Goal: Transaction & Acquisition: Book appointment/travel/reservation

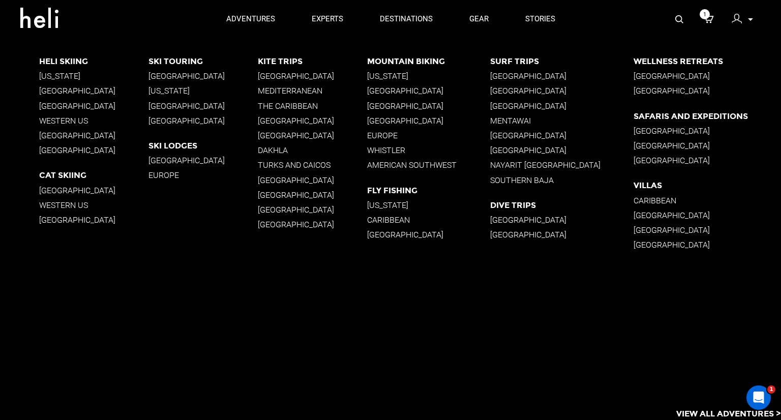
click at [58, 145] on div "Heli Skiing Alaska British Columbia South America Western US New Zealand Iceland" at bounding box center [93, 108] width 109 height 104
click at [55, 149] on p "Iceland" at bounding box center [93, 150] width 109 height 10
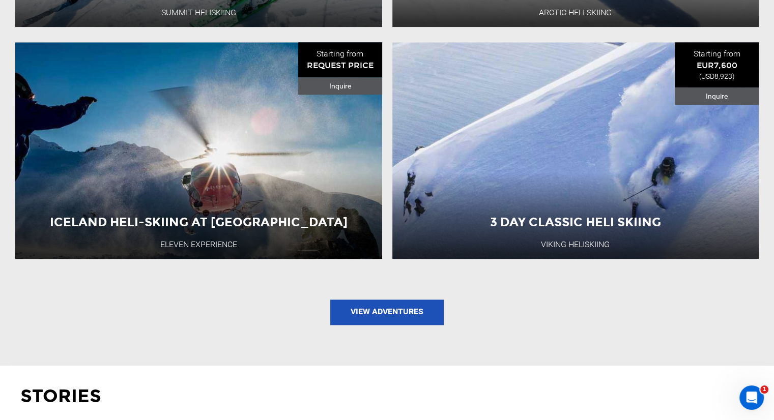
scroll to position [1268, 0]
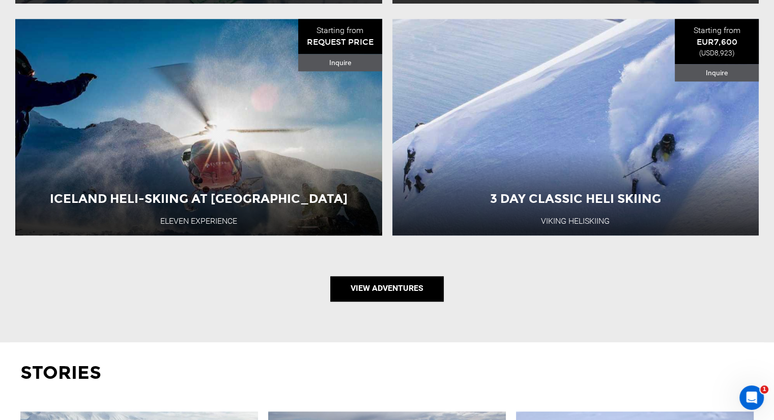
click at [417, 282] on link "View Adventures" at bounding box center [386, 288] width 113 height 25
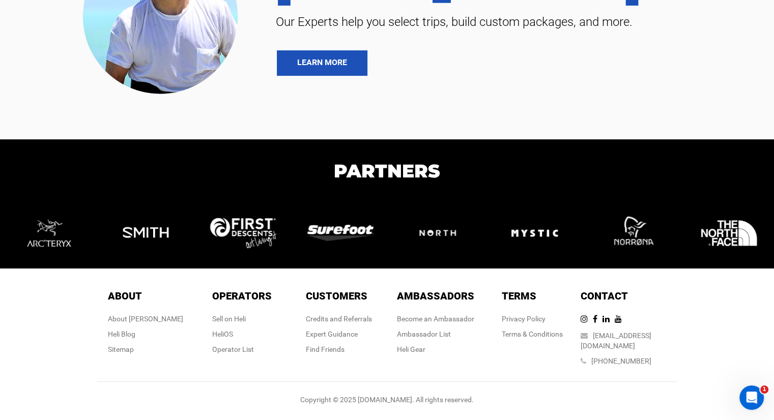
type input "Ski & Ride"
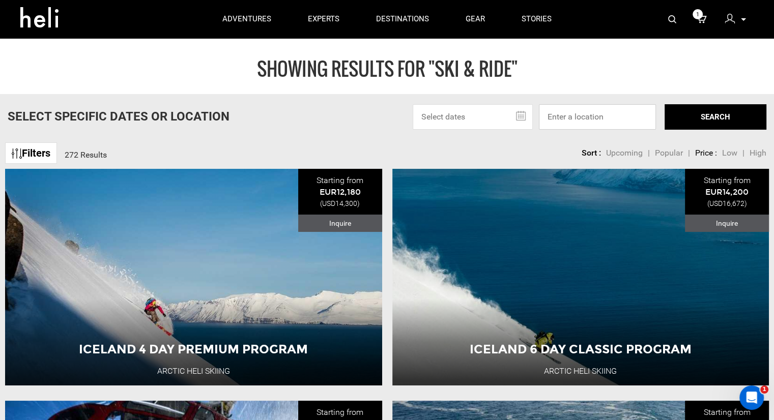
click at [557, 119] on input at bounding box center [597, 116] width 117 height 25
click at [563, 119] on input at bounding box center [597, 116] width 117 height 25
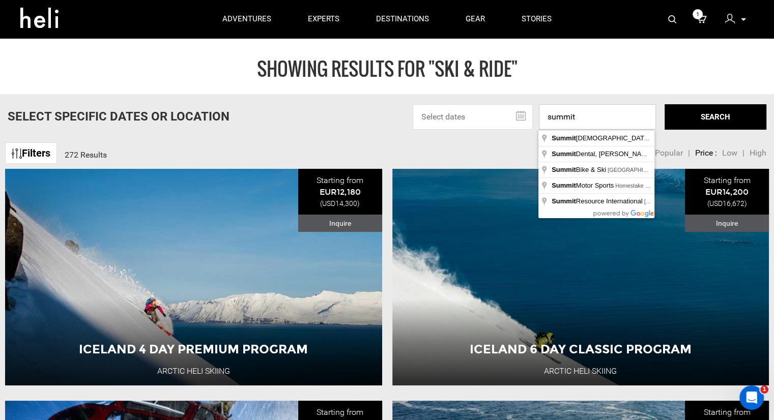
type input "summit"
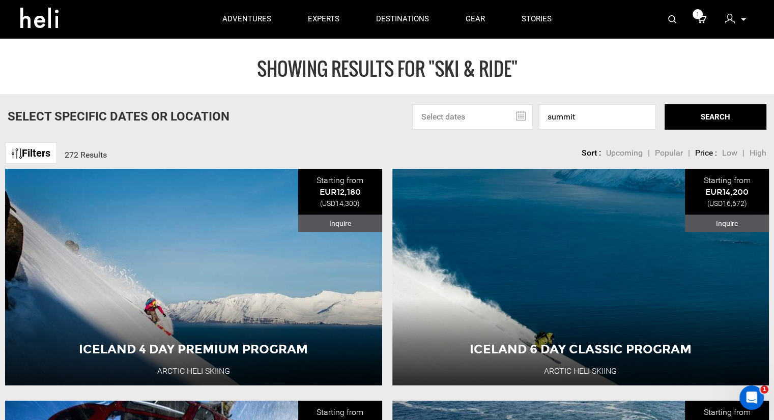
click at [676, 20] on img at bounding box center [672, 19] width 8 height 8
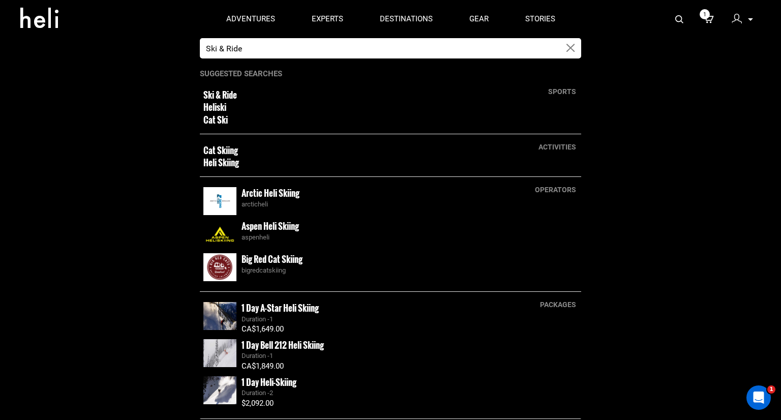
click at [489, 50] on input "Ski & Ride" at bounding box center [380, 48] width 361 height 20
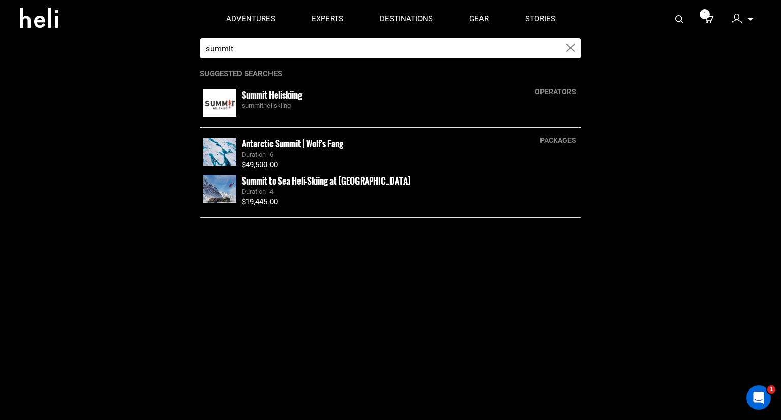
type input "summit"
click at [283, 94] on small "Summit Heliskiing" at bounding box center [272, 95] width 61 height 13
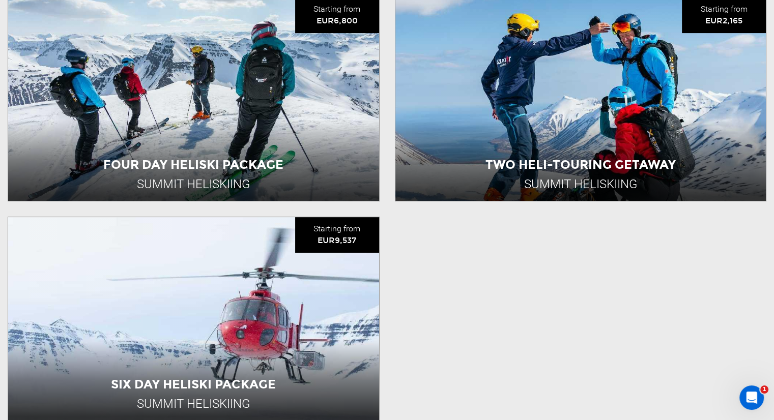
scroll to position [356, 0]
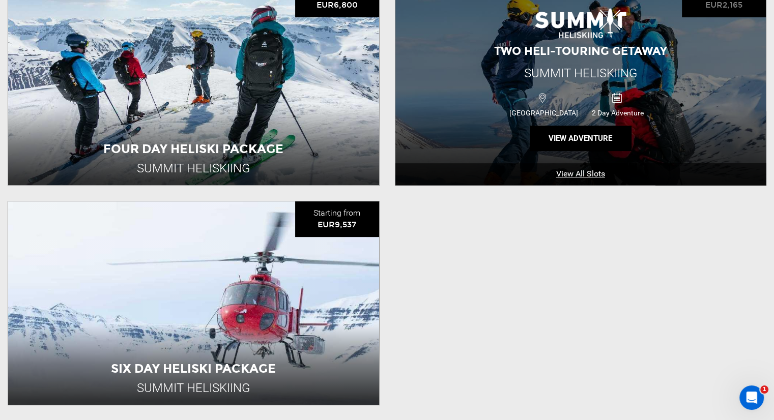
click at [596, 80] on div "Summit Heliskiing" at bounding box center [580, 73] width 113 height 17
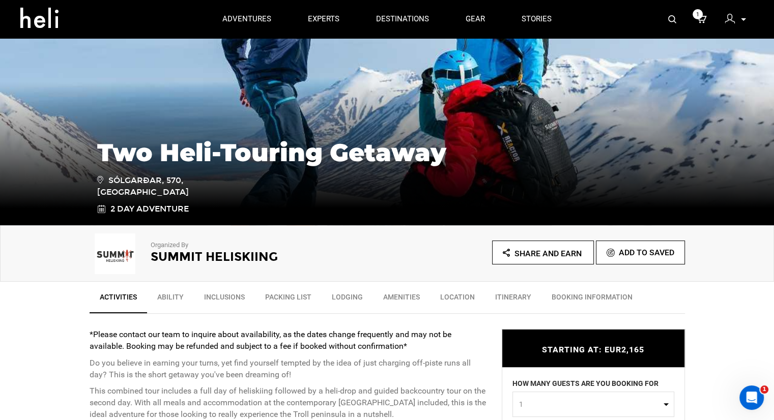
scroll to position [102, 0]
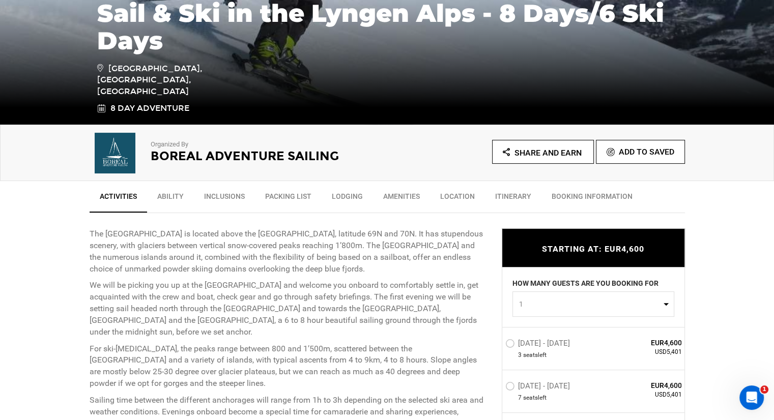
scroll to position [356, 0]
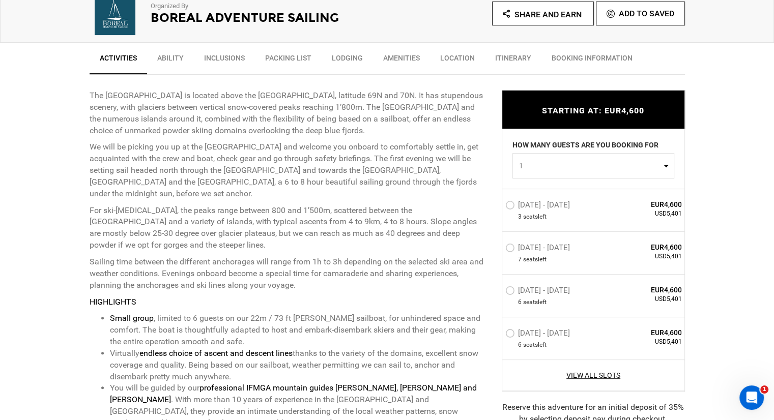
click at [461, 269] on p "Sailing time between the different anchorages will range from 1h to 3h dependin…" at bounding box center [288, 273] width 397 height 35
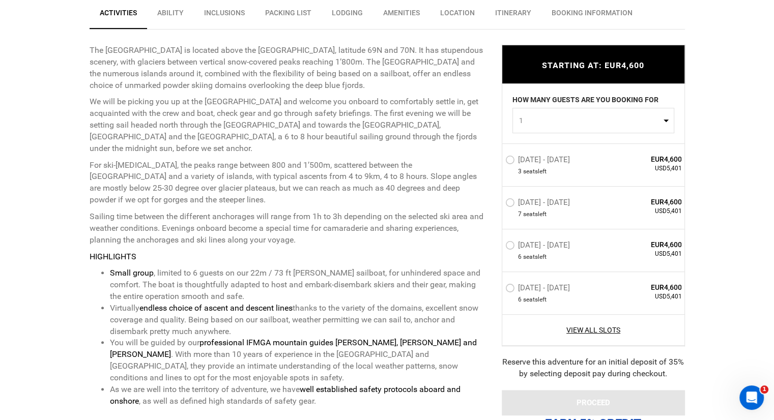
scroll to position [407, 0]
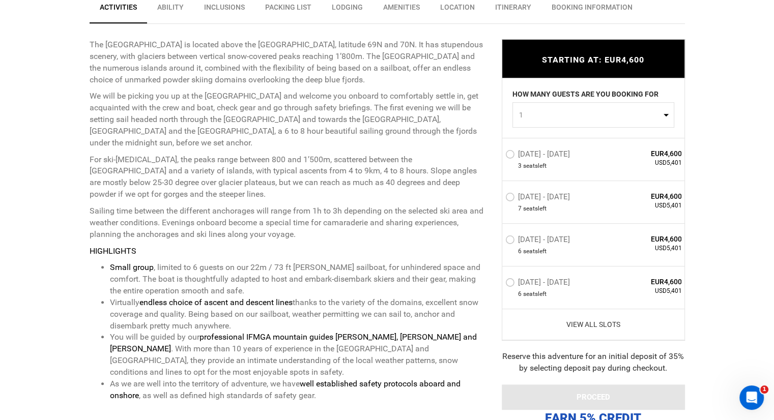
click at [584, 326] on link "View All Slots" at bounding box center [593, 324] width 177 height 10
